Goal: Obtain resource: Download file/media

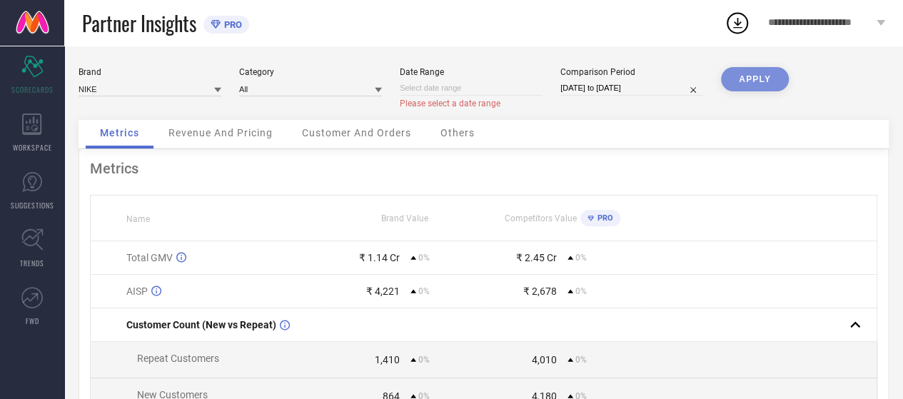
select select "8"
select select "2025"
select select "9"
select select "2025"
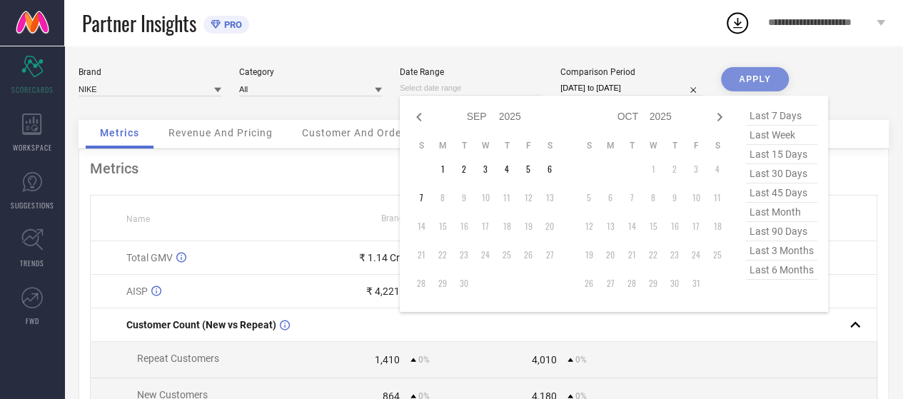
click at [442, 87] on input at bounding box center [471, 88] width 143 height 15
click at [421, 195] on td "7" at bounding box center [420, 197] width 21 height 21
type input "[DATE] to [DATE]"
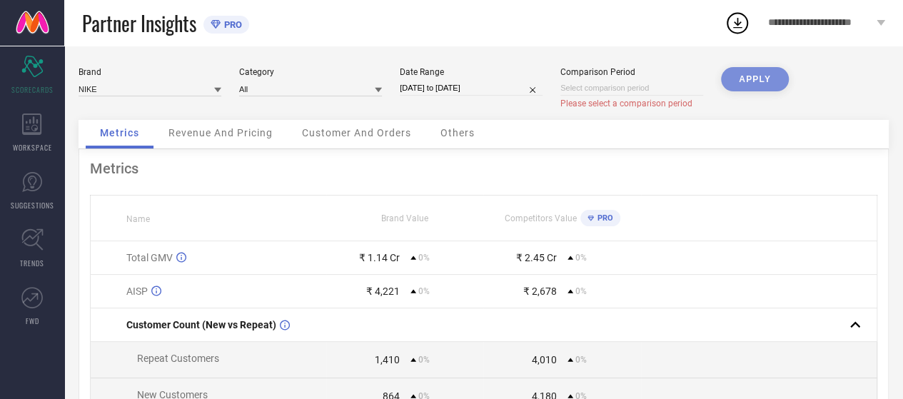
click at [695, 85] on input at bounding box center [631, 88] width 143 height 15
select select "8"
select select "2025"
select select "9"
select select "2025"
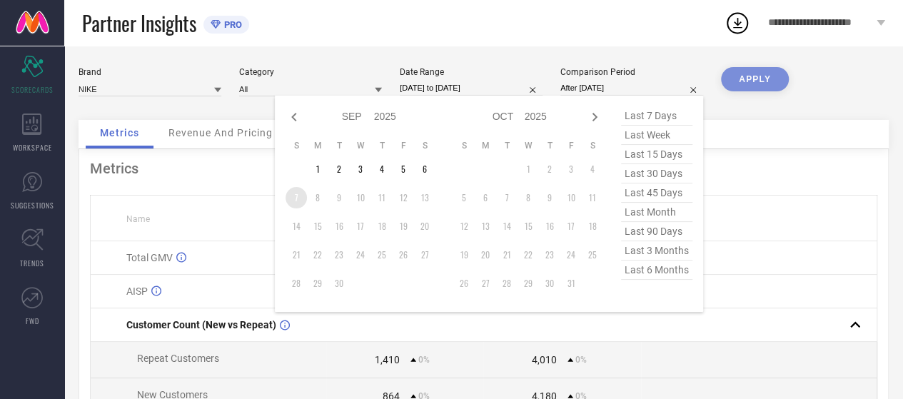
click at [297, 203] on td "7" at bounding box center [296, 197] width 21 height 21
type input "[DATE] to [DATE]"
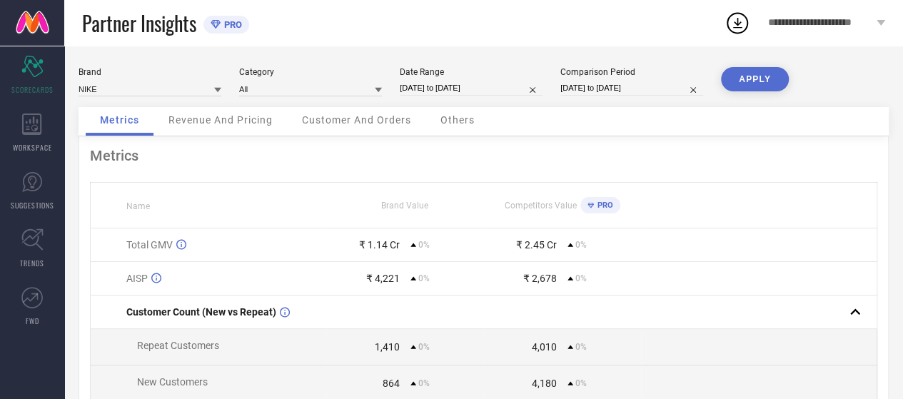
click at [755, 71] on button "APPLY" at bounding box center [755, 79] width 68 height 24
click at [735, 29] on icon at bounding box center [738, 23] width 26 height 26
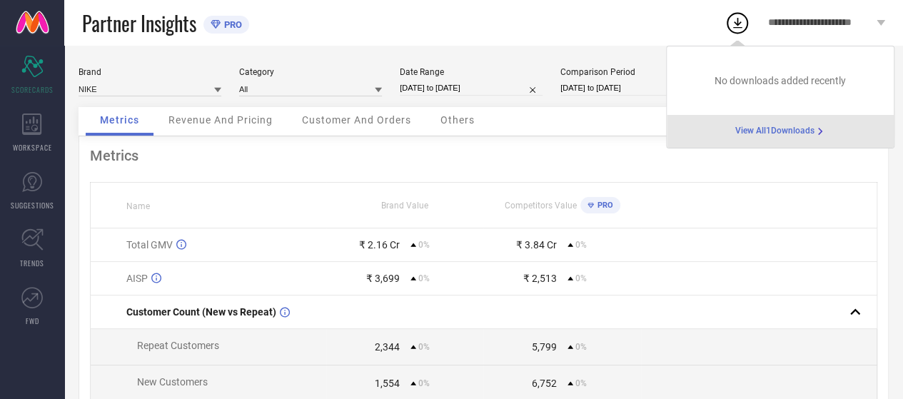
click at [759, 133] on span "View All 1 Downloads" at bounding box center [774, 131] width 79 height 11
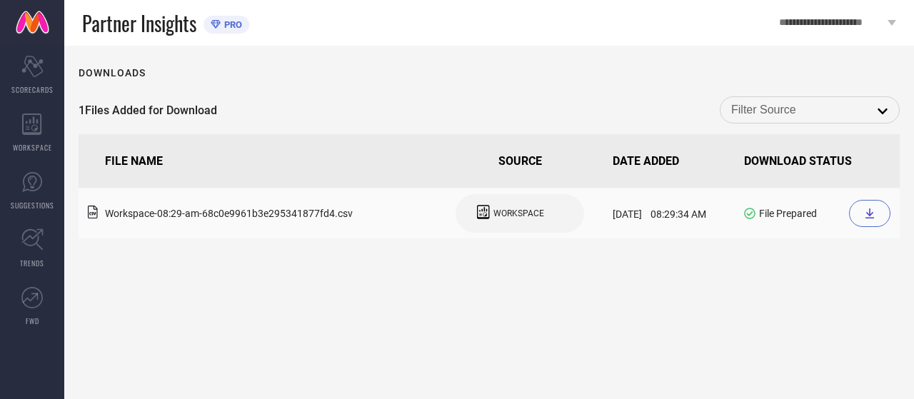
click at [875, 213] on icon at bounding box center [869, 213] width 11 height 11
click at [640, 69] on div "Downloads" at bounding box center [489, 72] width 821 height 11
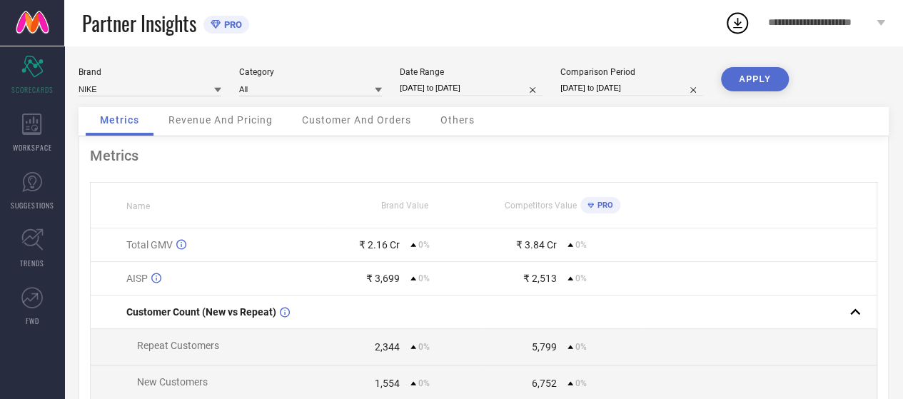
click at [755, 84] on button "APPLY" at bounding box center [755, 79] width 68 height 24
click at [737, 33] on circle at bounding box center [737, 24] width 20 height 20
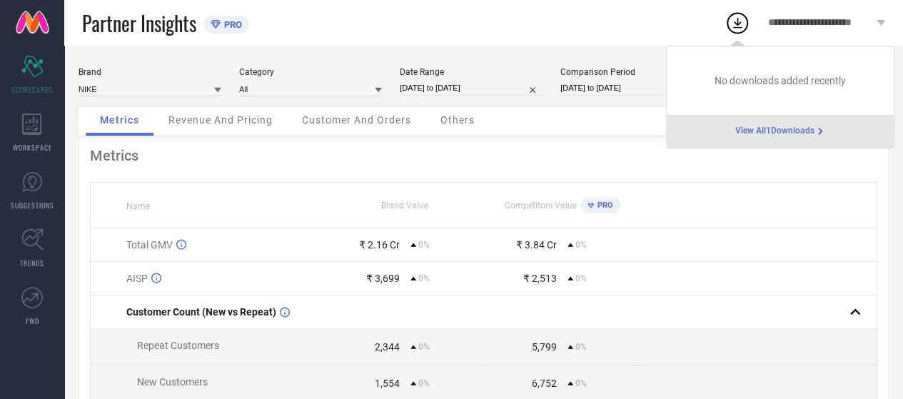
click at [737, 79] on span "No downloads added recently" at bounding box center [780, 80] width 131 height 11
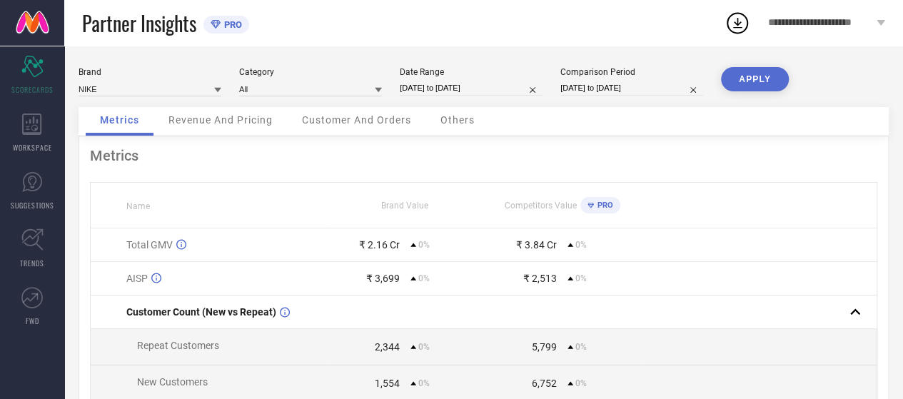
click at [513, 146] on div "Metrics Name Brand Value Competitors Value PRO Total GMV ₹ 2.16 Cr 0% ₹ 3.84 Cr…" at bounding box center [484, 354] width 810 height 436
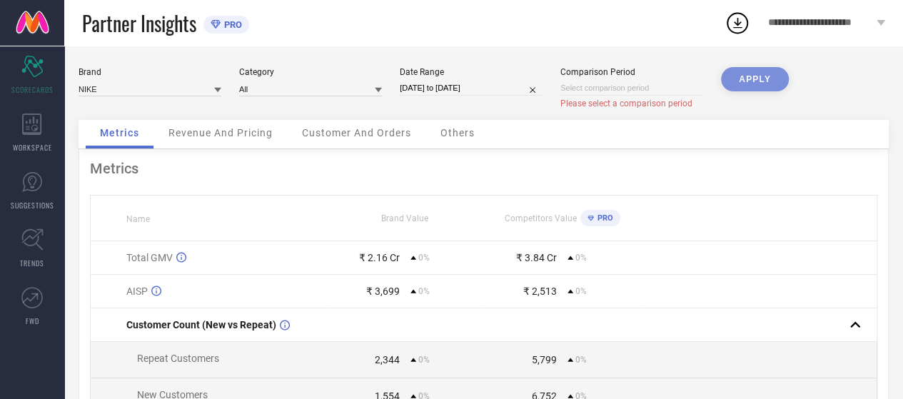
select select "8"
select select "2025"
select select "9"
select select "2025"
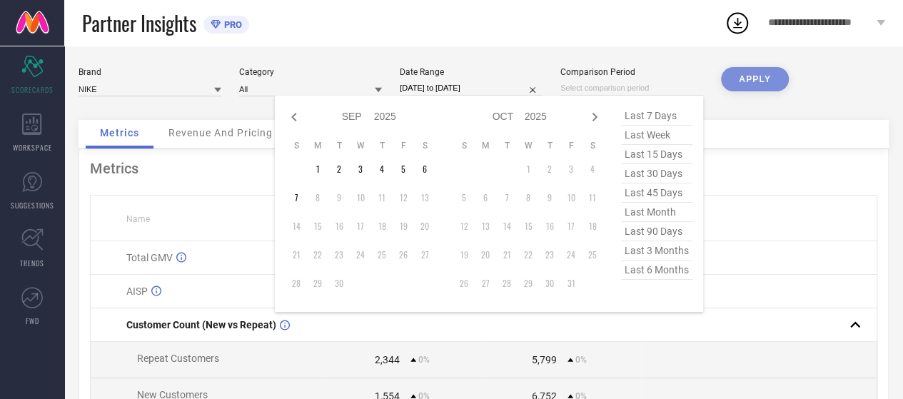
click at [689, 93] on input at bounding box center [631, 88] width 143 height 15
click at [671, 121] on span "last 7 days" at bounding box center [656, 115] width 71 height 19
type input "[DATE] to [DATE]"
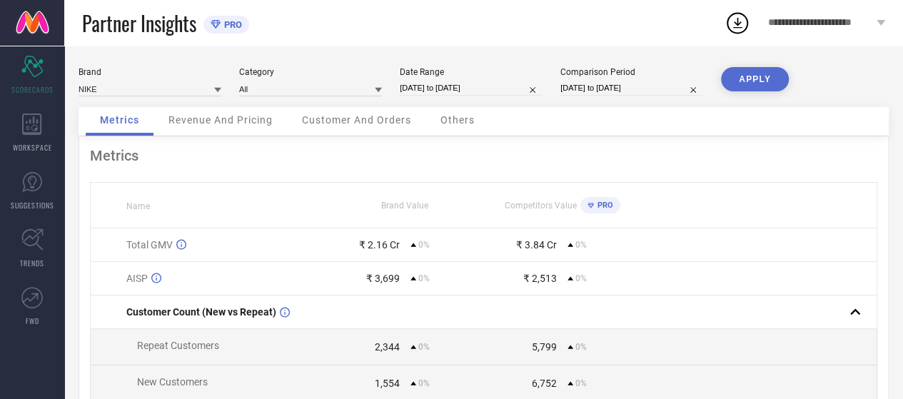
click at [744, 73] on button "APPLY" at bounding box center [755, 79] width 68 height 24
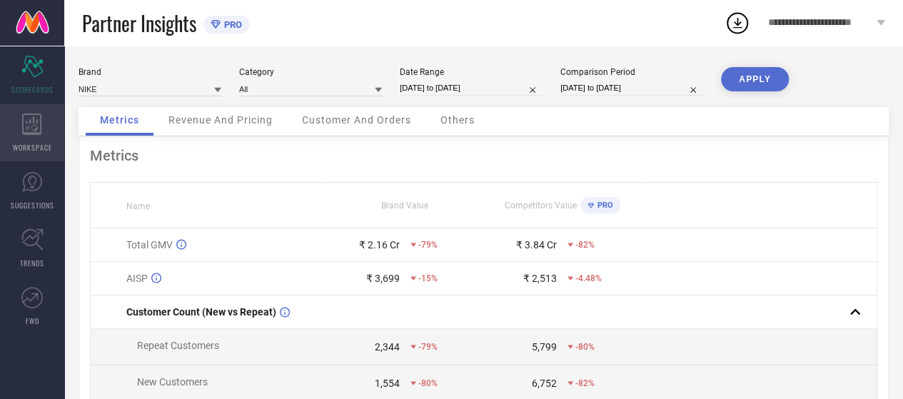
click at [39, 126] on icon at bounding box center [32, 123] width 20 height 21
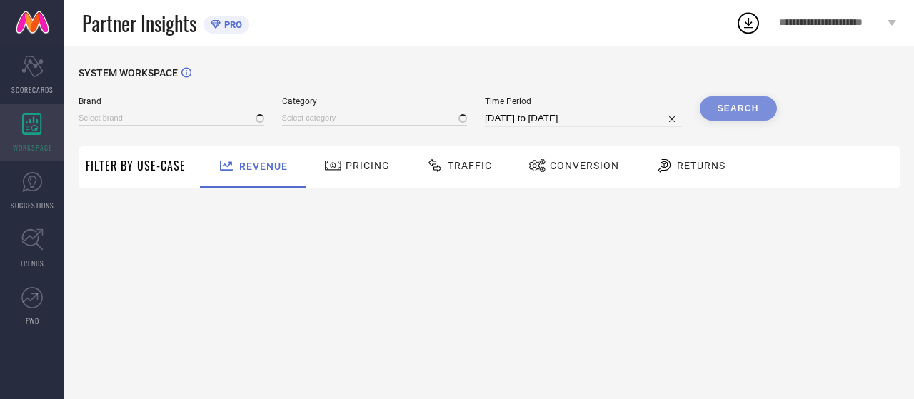
type input "NIKE"
type input "All"
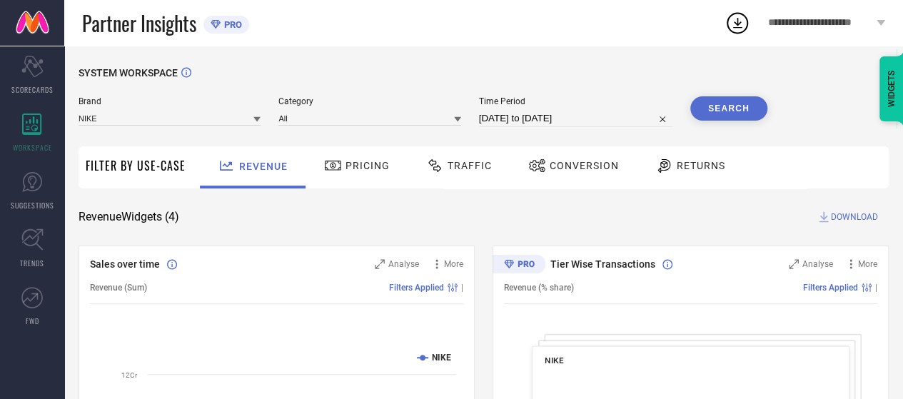
click at [566, 159] on div "Conversion" at bounding box center [574, 165] width 98 height 24
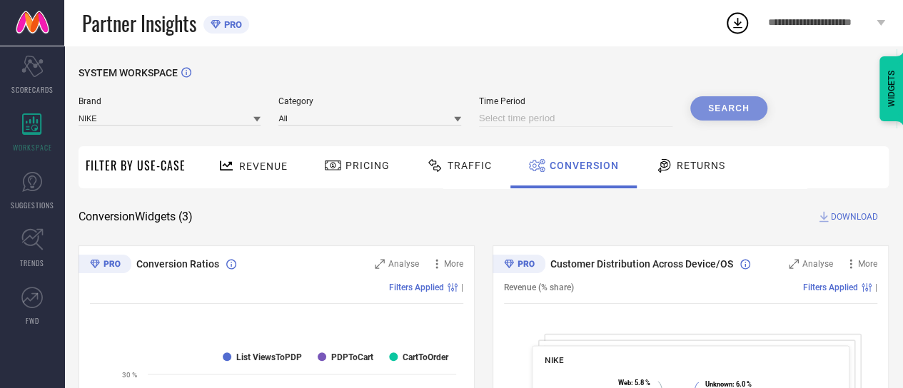
select select "8"
select select "2025"
select select "9"
select select "2025"
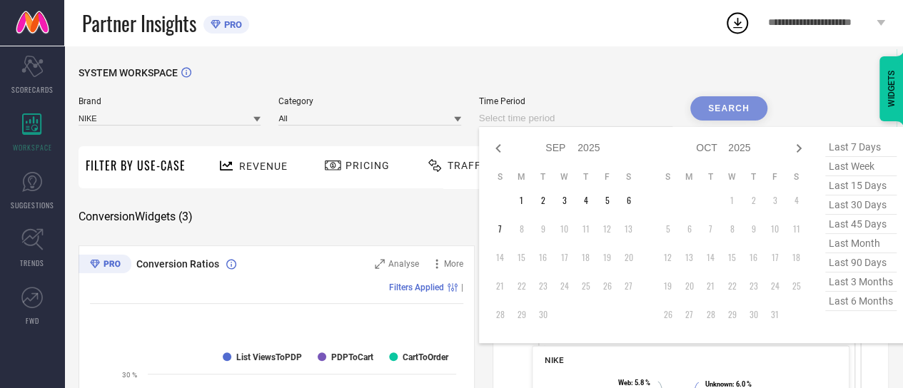
click at [516, 123] on input at bounding box center [575, 118] width 193 height 17
click at [500, 236] on td "7" at bounding box center [500, 228] width 21 height 21
type input "[DATE] to [DATE]"
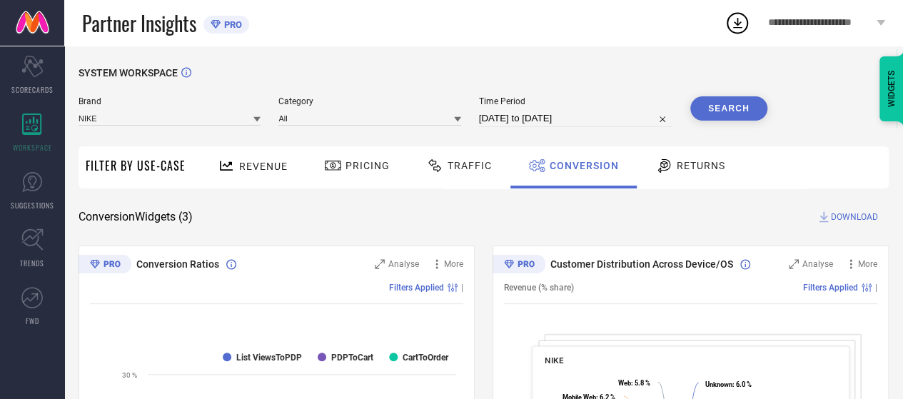
click at [730, 105] on button "Search" at bounding box center [728, 108] width 77 height 24
click at [839, 218] on span "DOWNLOAD" at bounding box center [854, 217] width 47 height 14
click at [535, 36] on div "Partner Insights PRO" at bounding box center [403, 23] width 642 height 46
